Goal: Task Accomplishment & Management: Use online tool/utility

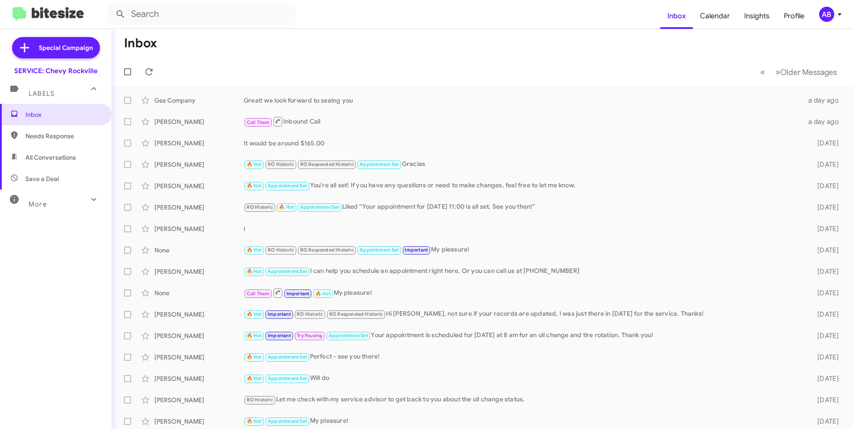
click at [60, 138] on span "Needs Response" at bounding box center [63, 136] width 76 height 9
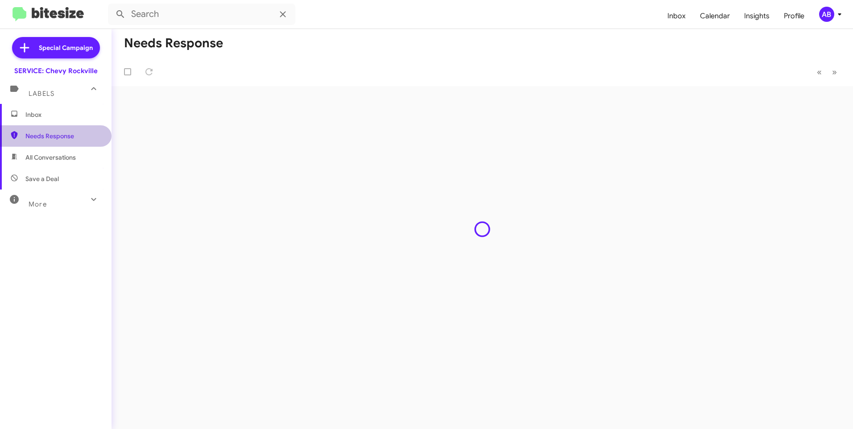
type input "in:needs-response"
